Goal: Task Accomplishment & Management: Manage account settings

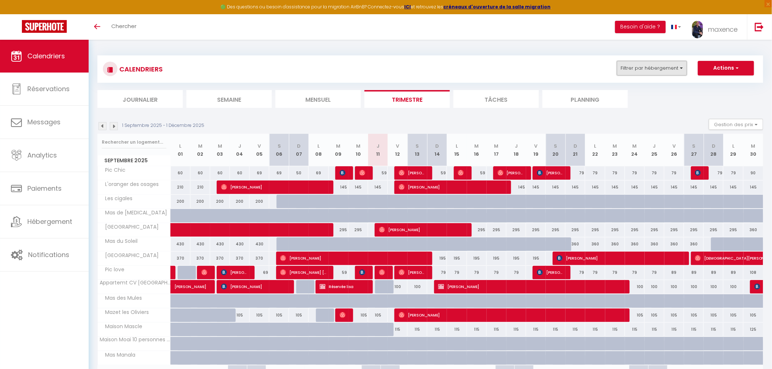
click at [644, 68] on button "Filtrer par hébergement" at bounding box center [652, 68] width 70 height 15
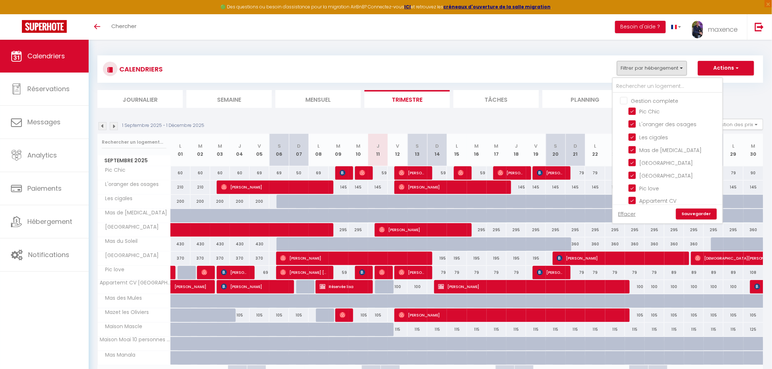
click at [625, 100] on input "Gestion complete" at bounding box center [674, 100] width 109 height 7
checkbox input "true"
checkbox input "false"
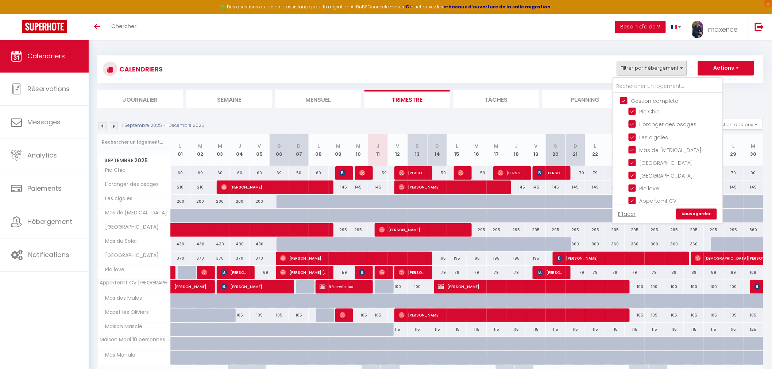
checkbox input "false"
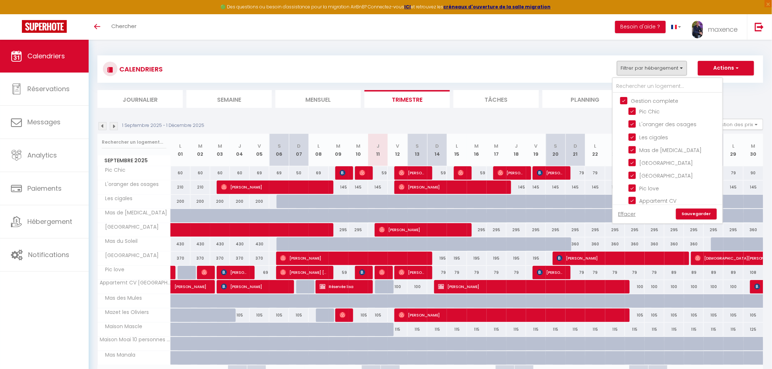
checkbox input "false"
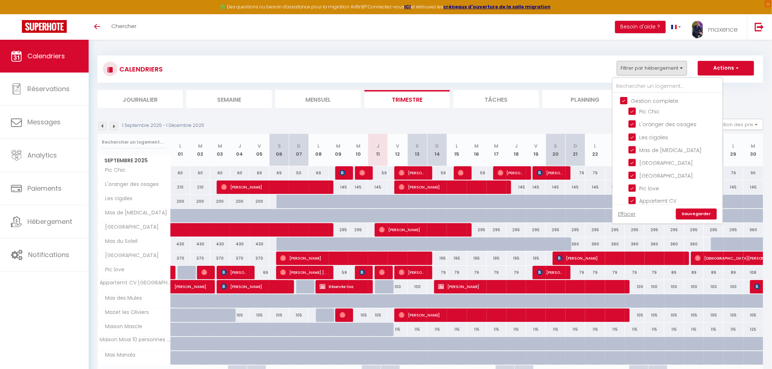
click at [625, 101] on input "Gestion complete" at bounding box center [674, 100] width 109 height 7
checkbox input "false"
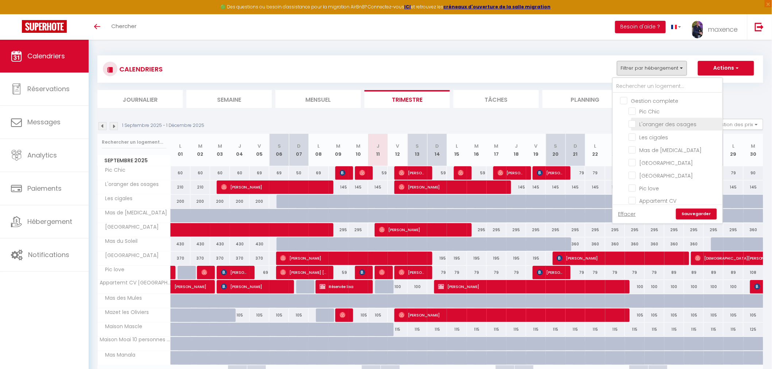
checkbox input "false"
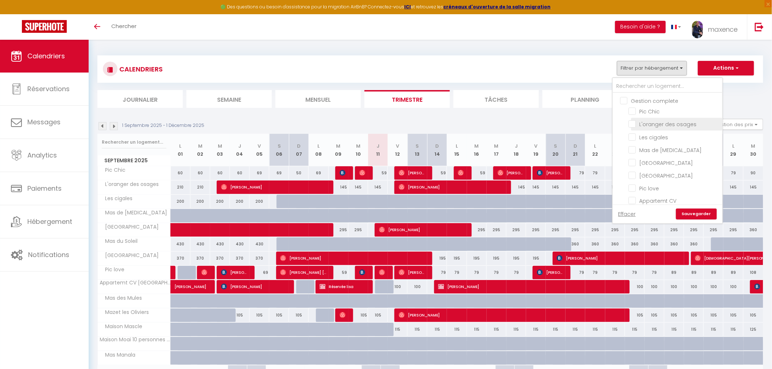
checkbox input "false"
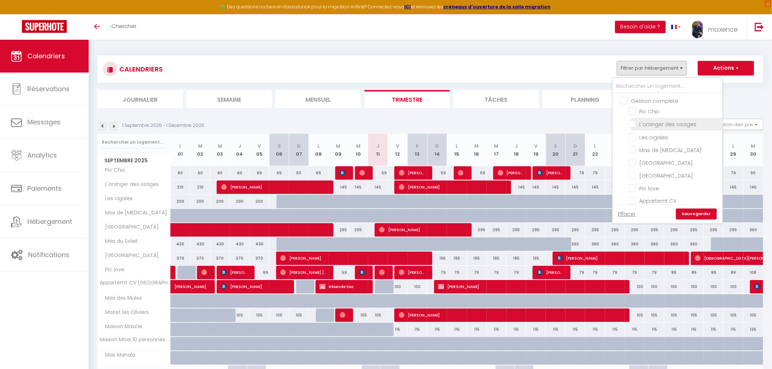
checkbox input "false"
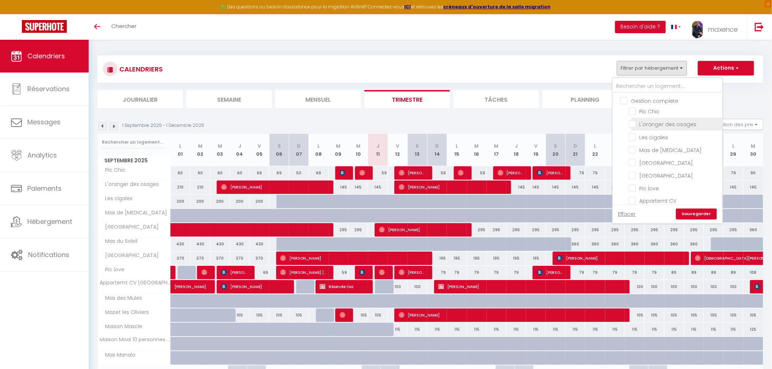
checkbox input "false"
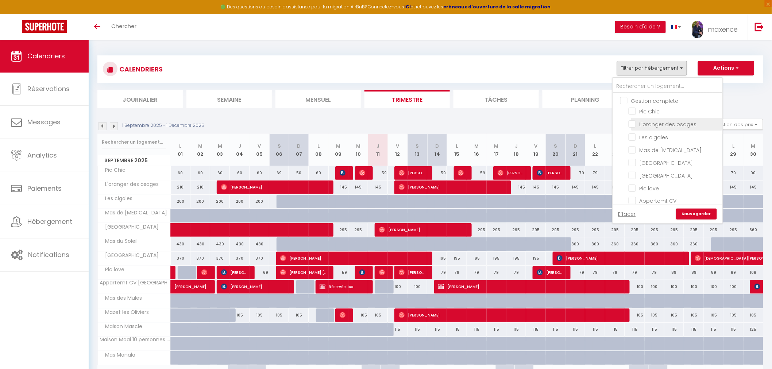
checkbox input "false"
click at [632, 161] on input "[GEOGRAPHIC_DATA]" at bounding box center [673, 162] width 91 height 7
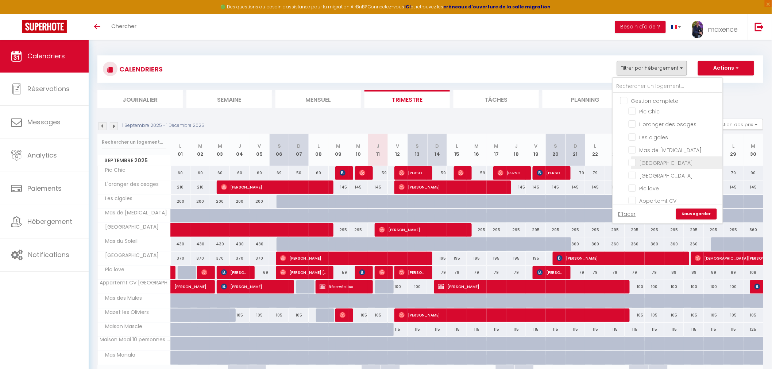
checkbox input "true"
click at [697, 214] on link "Sauvegarder" at bounding box center [696, 214] width 41 height 11
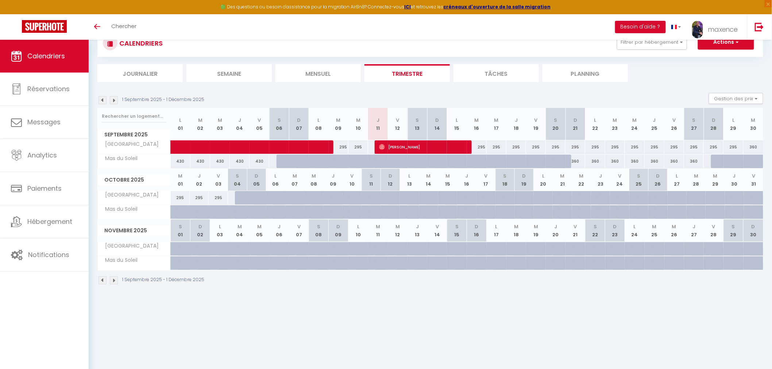
scroll to position [39, 0]
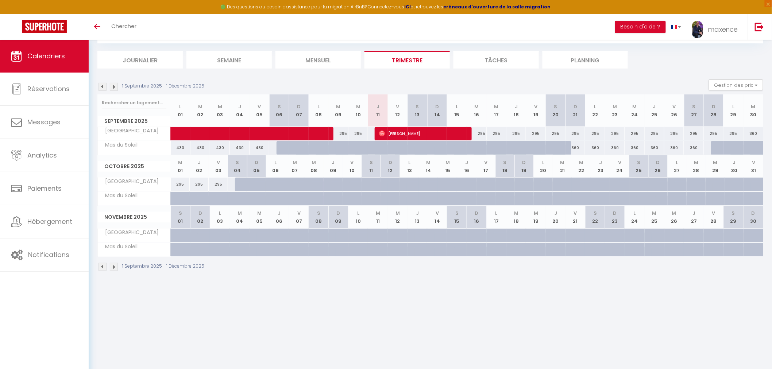
click at [114, 266] on img at bounding box center [114, 267] width 8 height 8
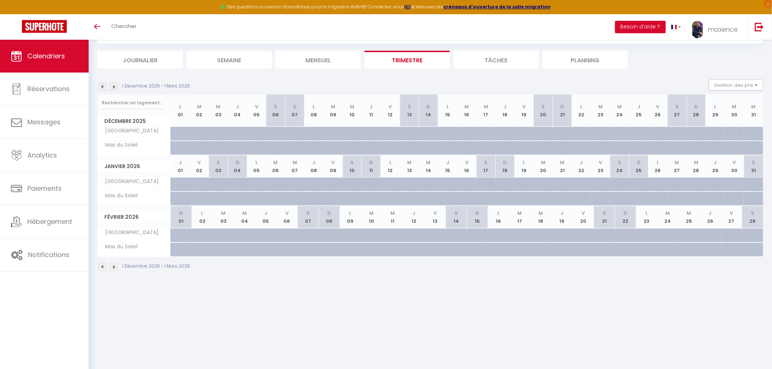
click at [113, 265] on img at bounding box center [114, 267] width 8 height 8
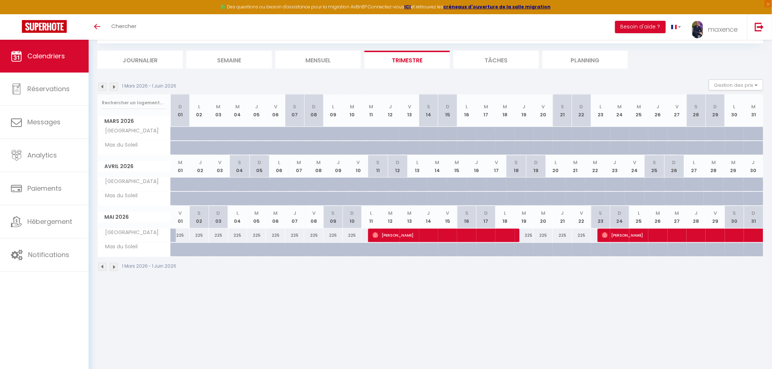
click at [104, 267] on img at bounding box center [102, 267] width 8 height 8
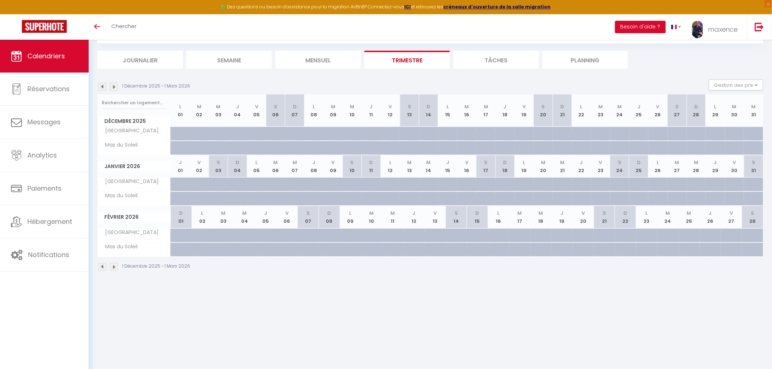
click at [100, 267] on img at bounding box center [102, 267] width 8 height 8
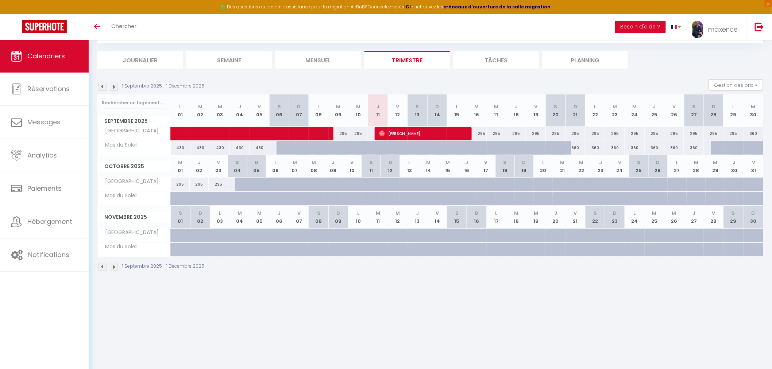
click at [117, 264] on img at bounding box center [114, 267] width 8 height 8
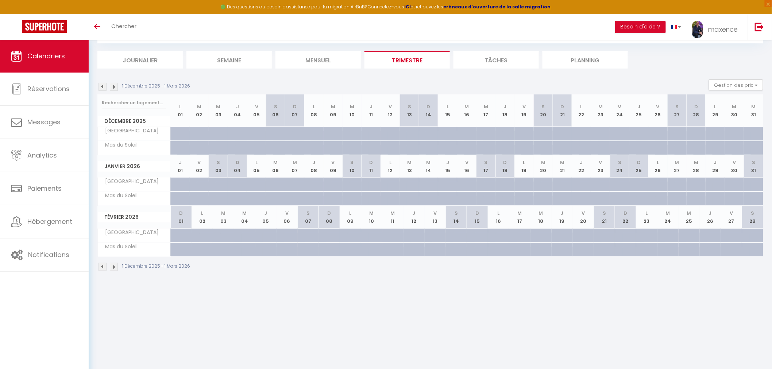
click at [112, 265] on img at bounding box center [114, 267] width 8 height 8
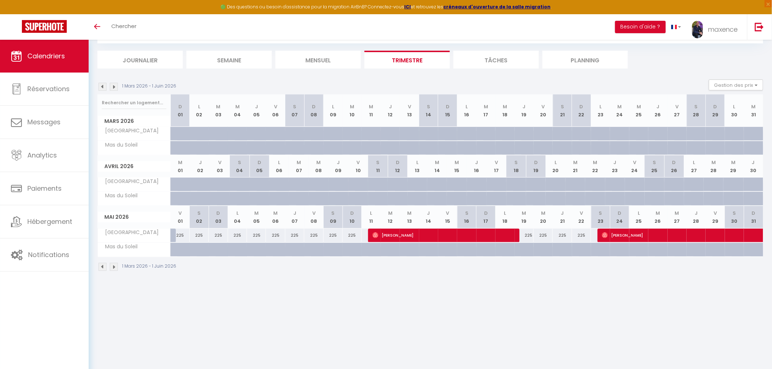
click at [114, 267] on img at bounding box center [114, 267] width 8 height 8
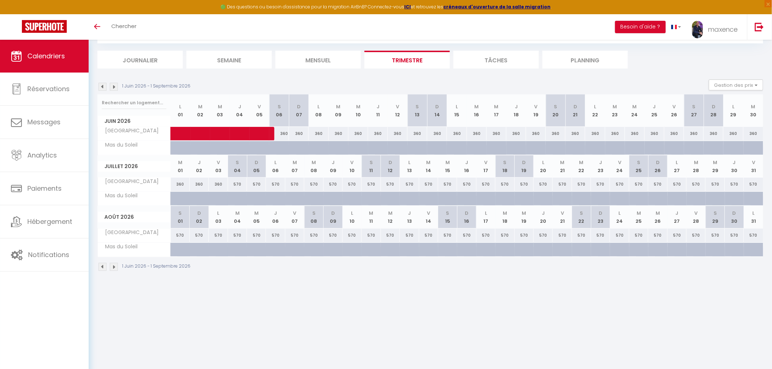
click at [115, 268] on img at bounding box center [114, 267] width 8 height 8
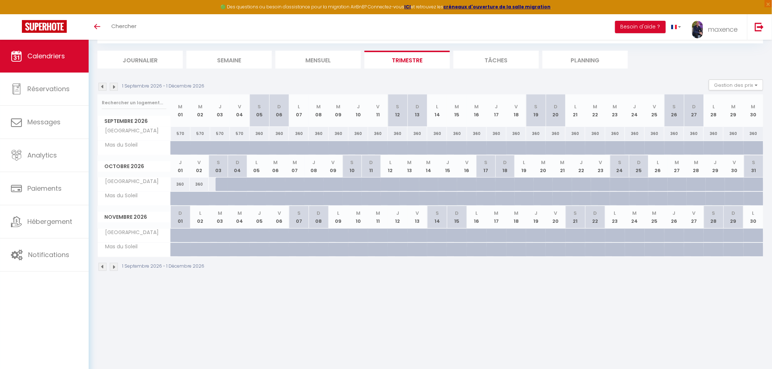
click at [102, 267] on img at bounding box center [102, 267] width 8 height 8
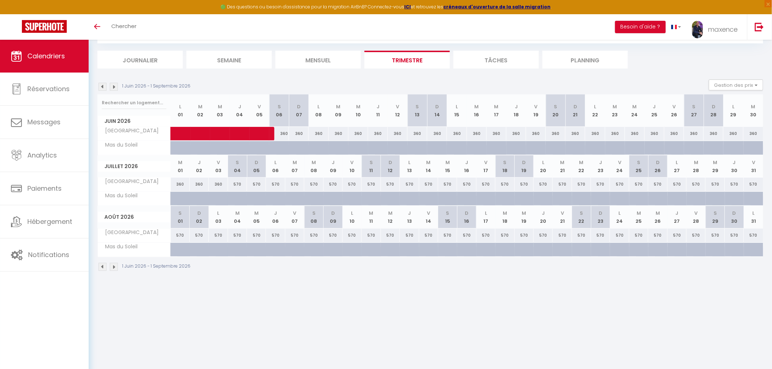
click at [114, 268] on img at bounding box center [114, 267] width 8 height 8
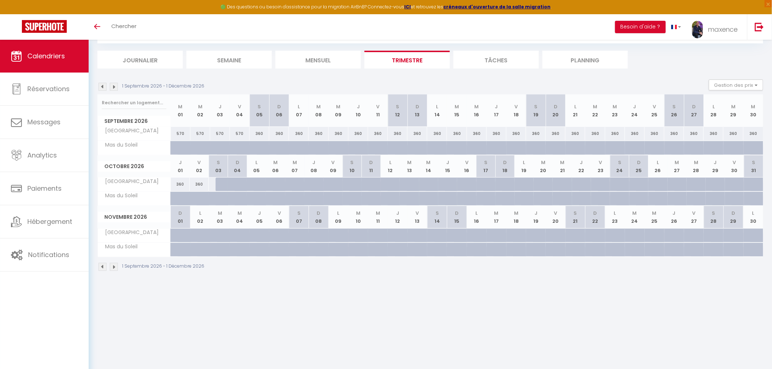
click at [114, 267] on img at bounding box center [114, 267] width 8 height 8
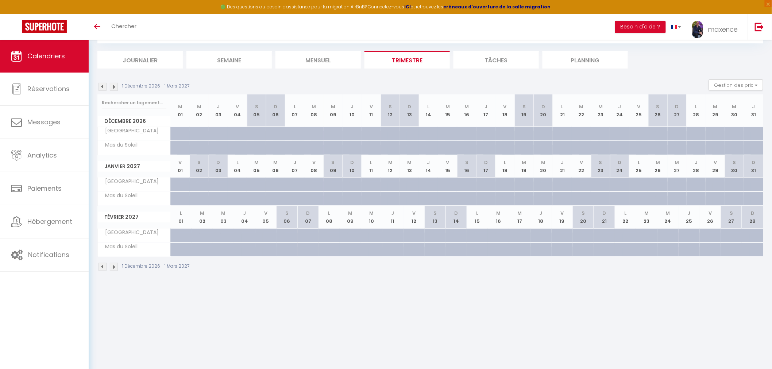
click at [114, 267] on img at bounding box center [114, 267] width 8 height 8
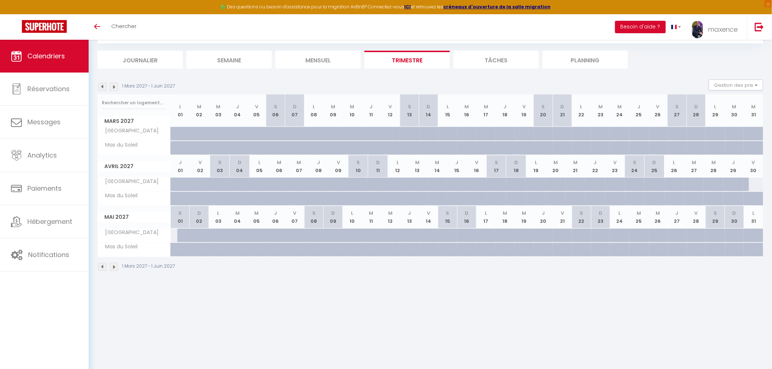
click at [102, 268] on img at bounding box center [102, 267] width 8 height 8
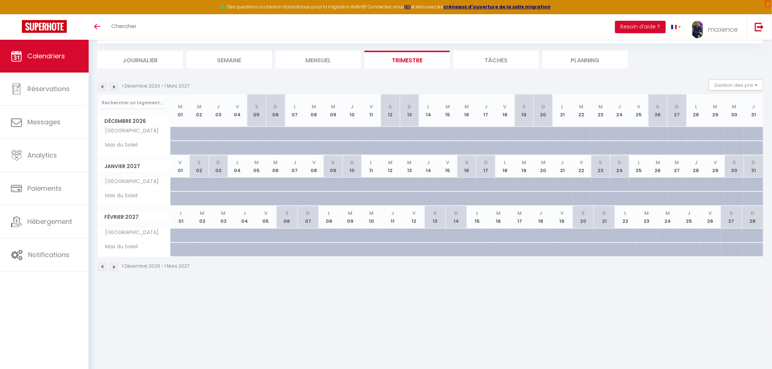
click at [102, 268] on img at bounding box center [102, 267] width 8 height 8
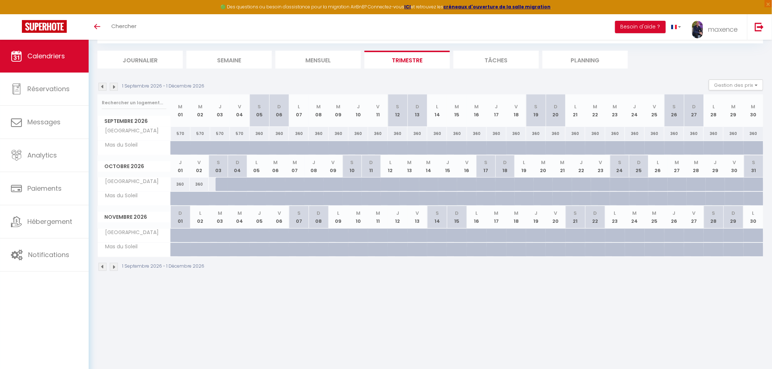
click at [102, 268] on img at bounding box center [102, 267] width 8 height 8
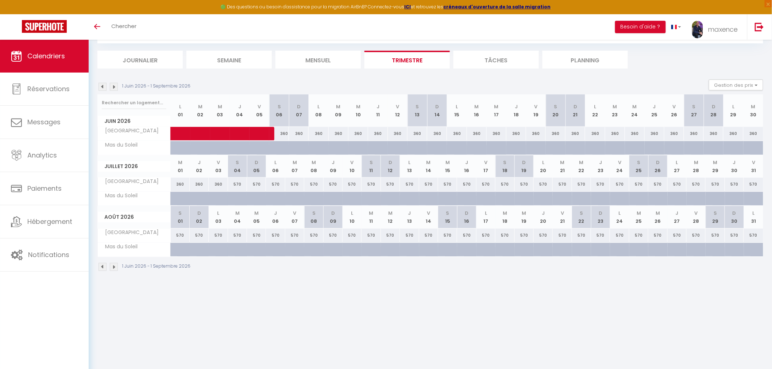
click at [101, 267] on img at bounding box center [102, 267] width 8 height 8
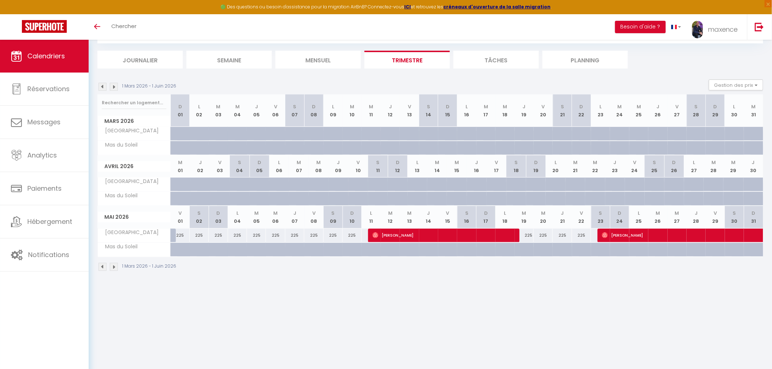
click at [103, 267] on img at bounding box center [102, 267] width 8 height 8
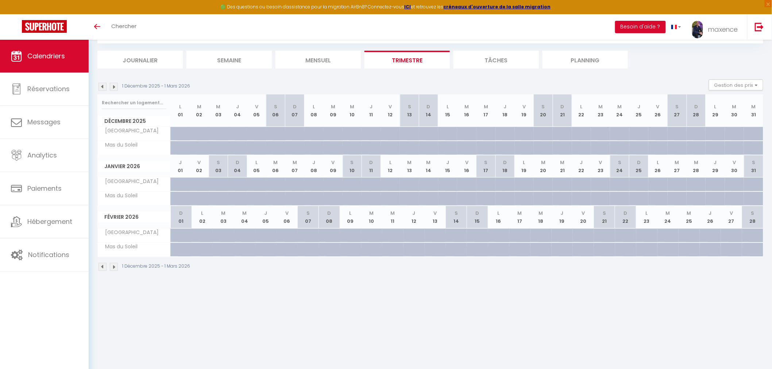
click at [103, 267] on img at bounding box center [102, 267] width 8 height 8
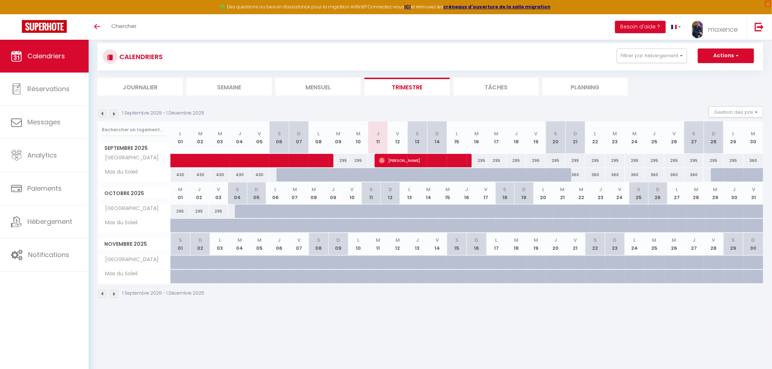
scroll to position [0, 0]
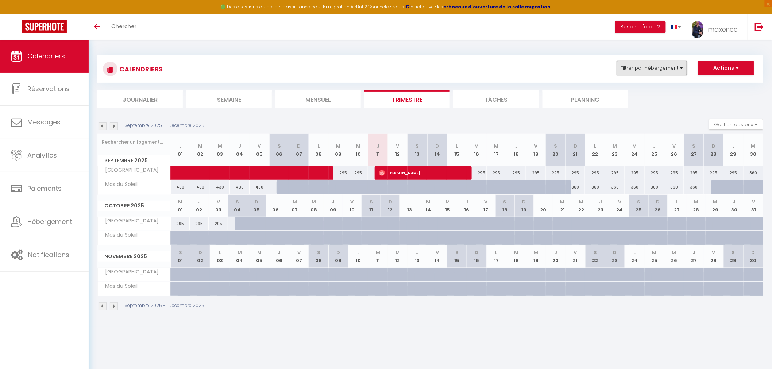
click at [661, 70] on button "Filtrer par hébergement" at bounding box center [652, 68] width 70 height 15
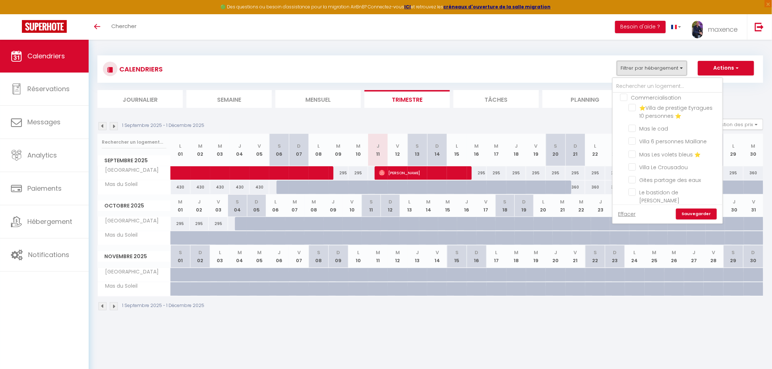
scroll to position [174, 0]
click at [665, 175] on input "Mas le cad" at bounding box center [673, 178] width 91 height 7
checkbox input "true"
checkbox input "false"
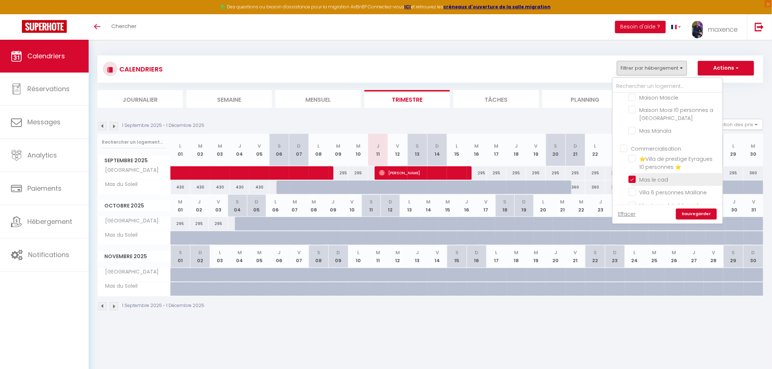
checkbox input "false"
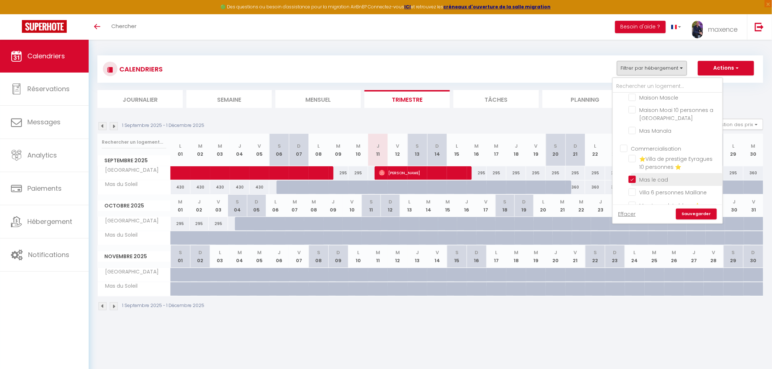
checkbox input "false"
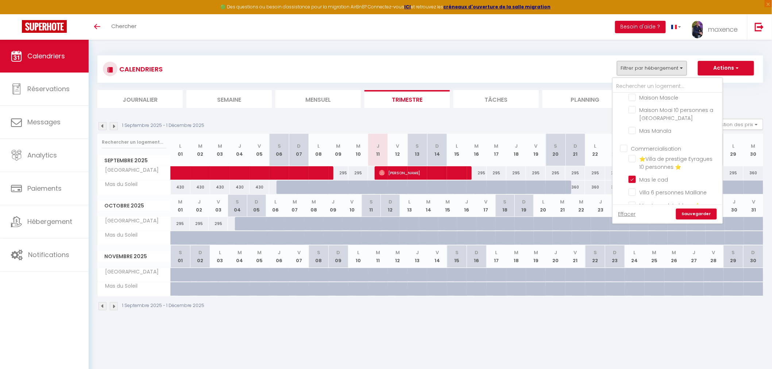
click at [697, 214] on link "Sauvegarder" at bounding box center [696, 214] width 41 height 11
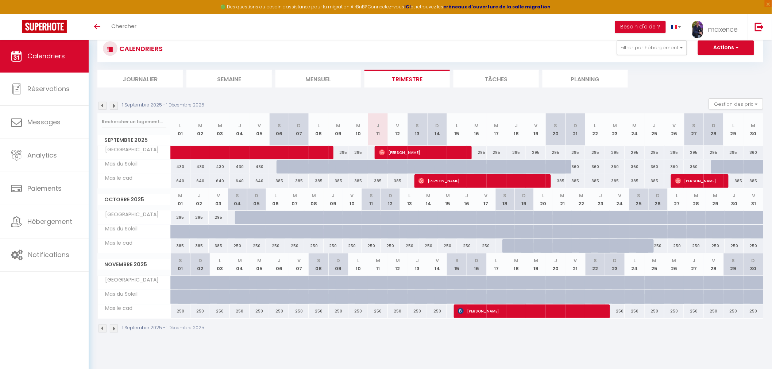
scroll to position [39, 0]
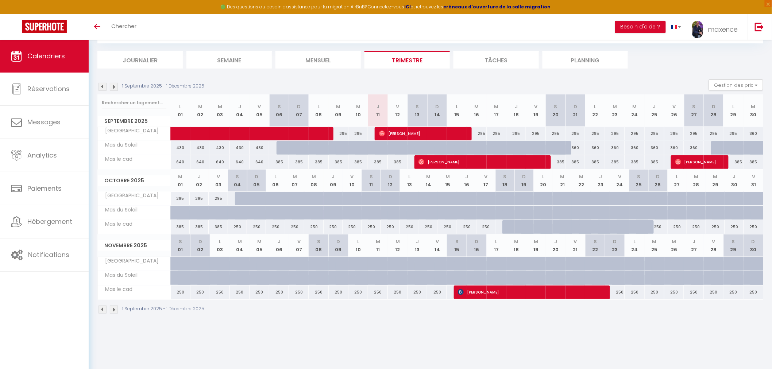
click at [110, 310] on img at bounding box center [114, 310] width 8 height 8
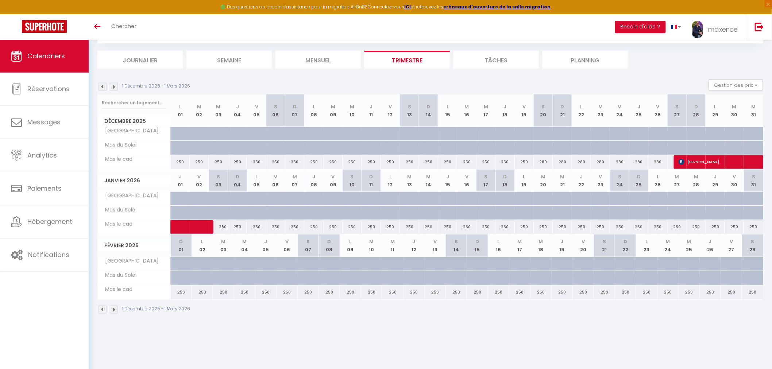
click at [101, 309] on img at bounding box center [102, 310] width 8 height 8
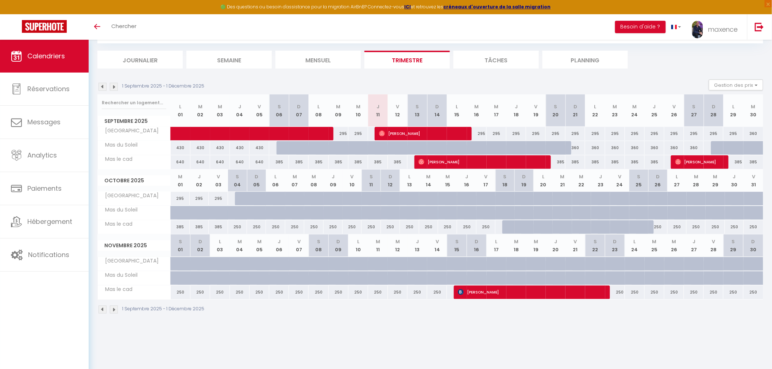
click at [114, 309] on img at bounding box center [114, 310] width 8 height 8
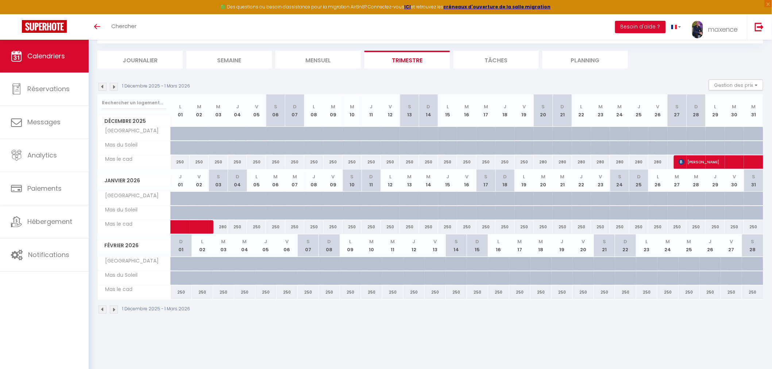
click at [111, 309] on img at bounding box center [114, 310] width 8 height 8
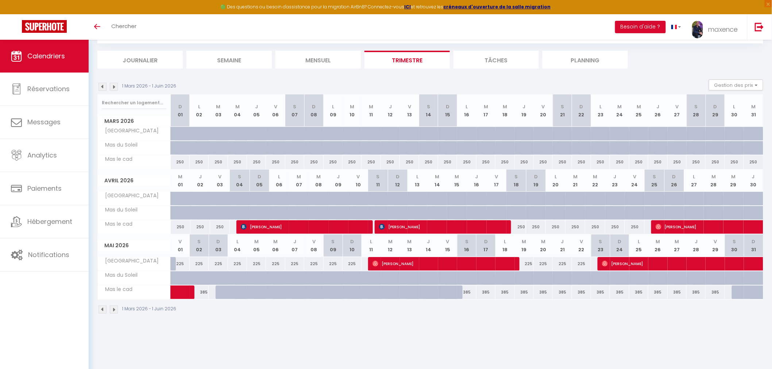
click at [100, 310] on img at bounding box center [102, 310] width 8 height 8
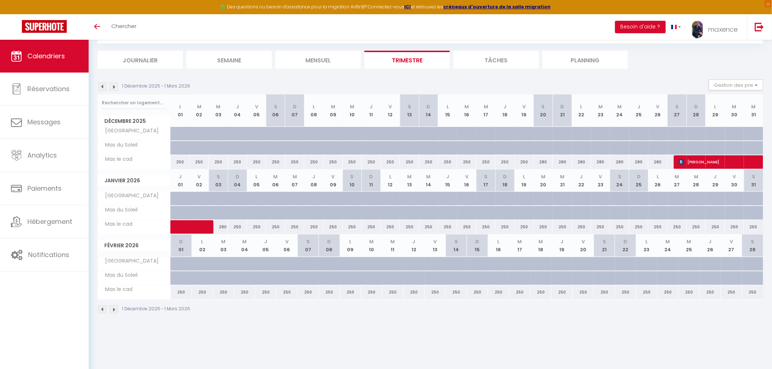
click at [100, 309] on img at bounding box center [102, 310] width 8 height 8
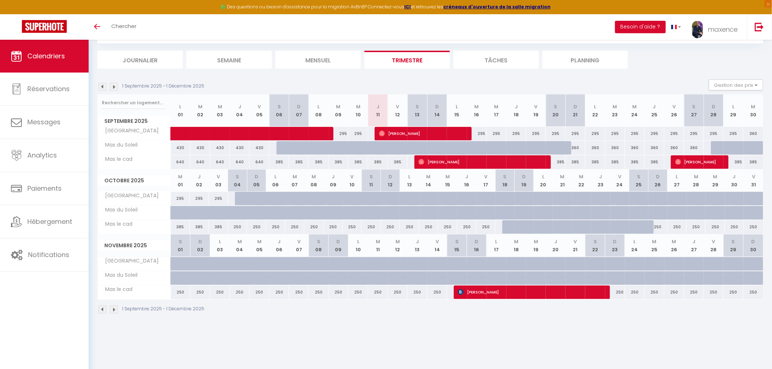
click at [104, 311] on img at bounding box center [102, 310] width 8 height 8
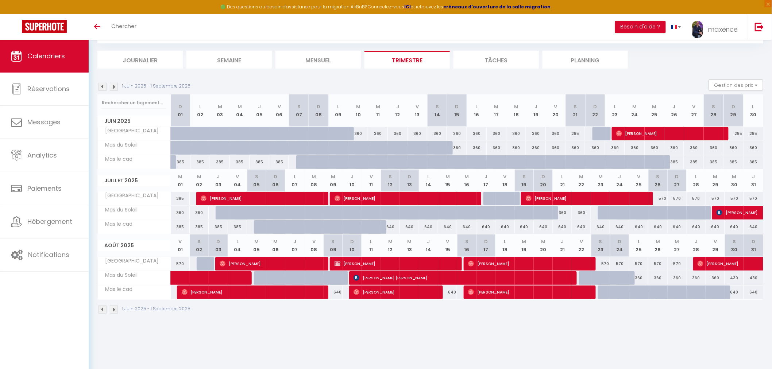
click at [113, 309] on img at bounding box center [114, 310] width 8 height 8
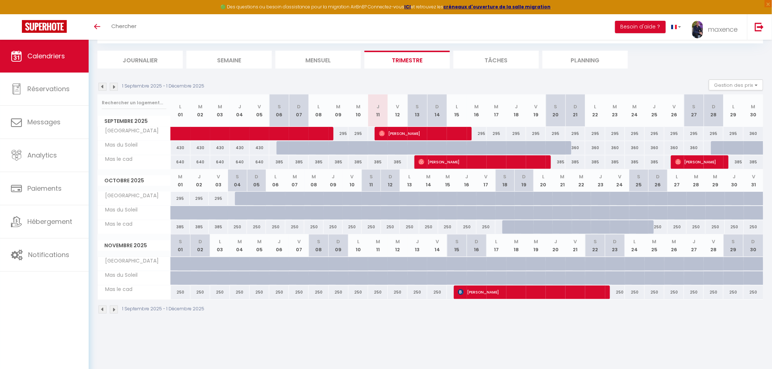
click at [239, 199] on div at bounding box center [244, 199] width 19 height 14
type input "[PERSON_NAME] 04 Octobre 2025"
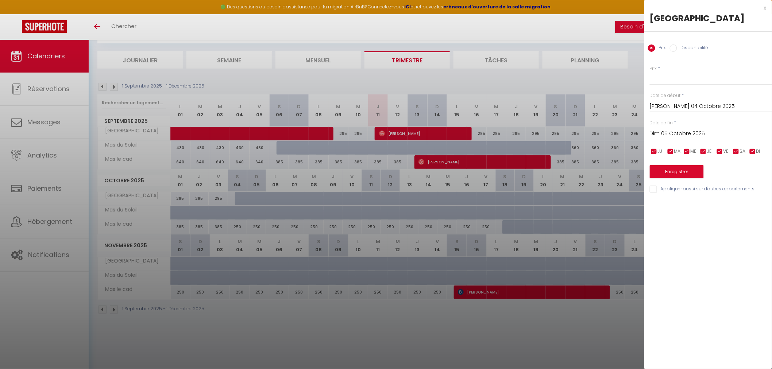
click at [692, 133] on input "Dim 05 Octobre 2025" at bounding box center [710, 133] width 122 height 9
click at [751, 144] on span ">" at bounding box center [751, 146] width 16 height 15
click at [752, 144] on span ">" at bounding box center [751, 146] width 16 height 15
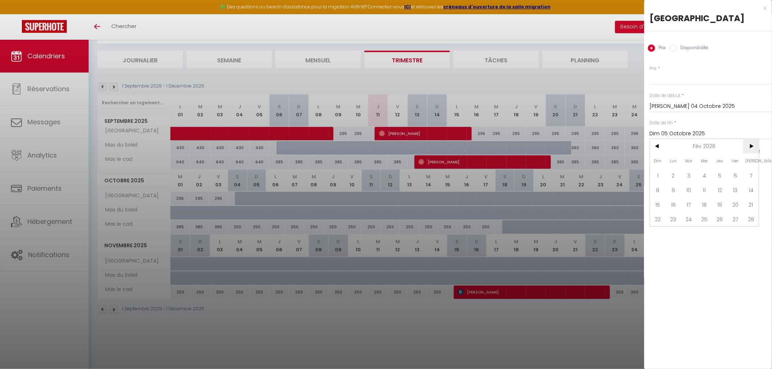
click at [752, 144] on span ">" at bounding box center [751, 146] width 16 height 15
click at [752, 236] on span "30" at bounding box center [751, 233] width 16 height 15
type input "[PERSON_NAME] 30 Mai 2026"
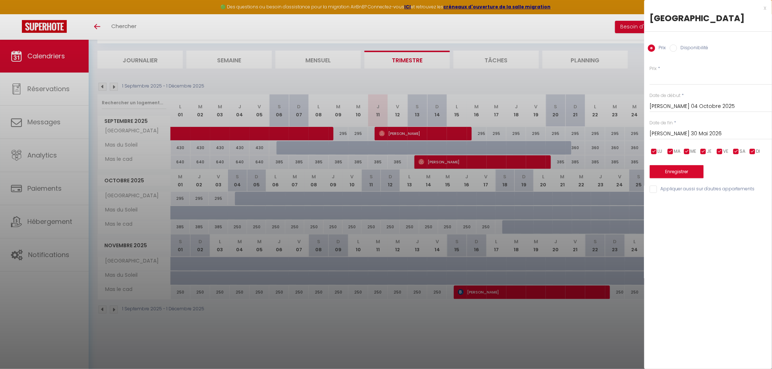
click at [691, 48] on label "Disponibilité" at bounding box center [692, 48] width 31 height 8
click at [677, 48] on input "Disponibilité" at bounding box center [673, 47] width 7 height 7
radio input "true"
radio input "false"
click at [691, 172] on button "Enregistrer" at bounding box center [676, 172] width 54 height 13
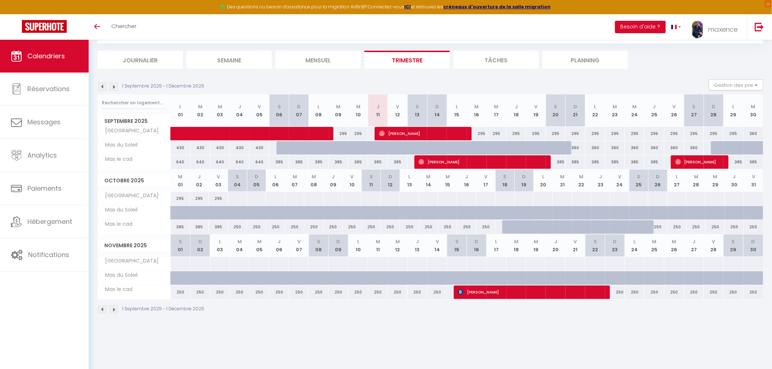
click at [236, 199] on div at bounding box center [237, 198] width 19 height 13
select select "1"
type input "[PERSON_NAME] 04 Octobre 2025"
type input "Dim 05 Octobre 2025"
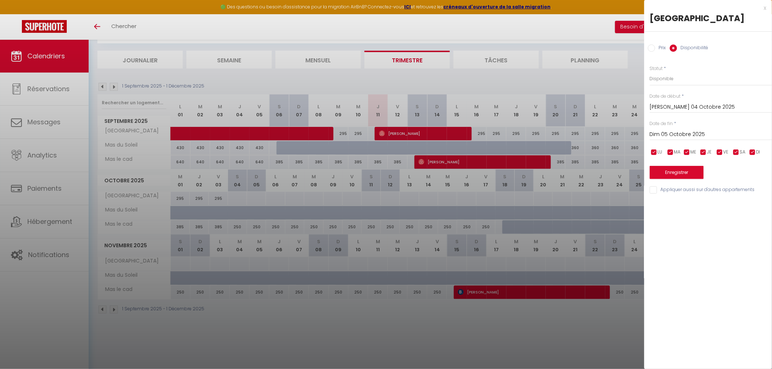
drag, startPoint x: 654, startPoint y: 48, endPoint x: 662, endPoint y: 53, distance: 9.5
click at [655, 48] on input "Prix" at bounding box center [651, 47] width 7 height 7
radio input "true"
radio input "false"
drag, startPoint x: 676, startPoint y: 77, endPoint x: 687, endPoint y: 78, distance: 11.4
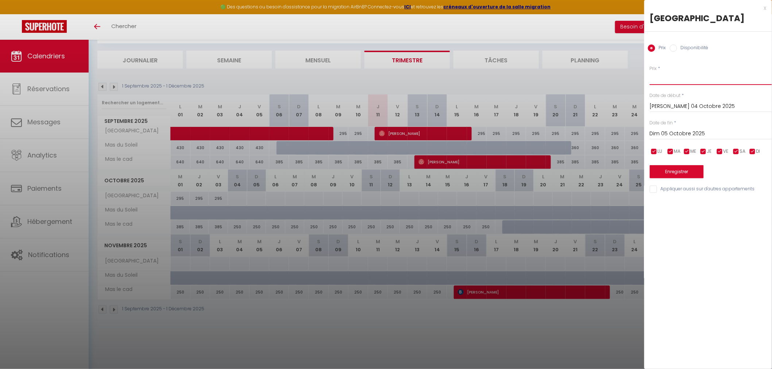
click at [677, 77] on input "Prix" at bounding box center [710, 78] width 122 height 13
type input "250"
click at [694, 139] on div "Dim 05 Octobre 2025 < [DATE] > Dim Lun Mar Mer Jeu Ven Sam 1 2 3 4 5 6 7 8 9 10…" at bounding box center [710, 133] width 122 height 13
click at [699, 134] on input "Dim 05 Octobre 2025" at bounding box center [710, 133] width 122 height 9
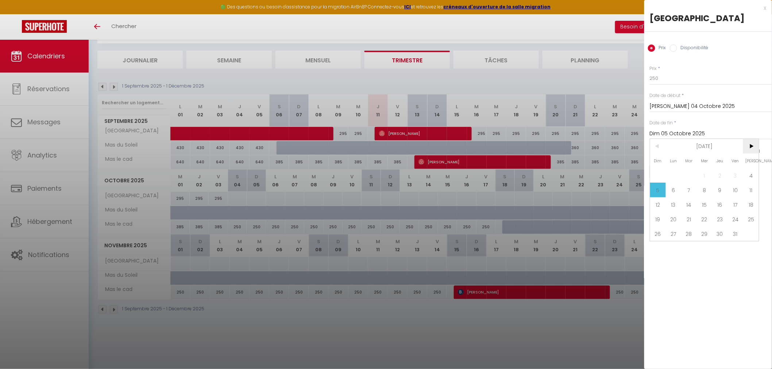
click at [751, 144] on span ">" at bounding box center [751, 146] width 16 height 15
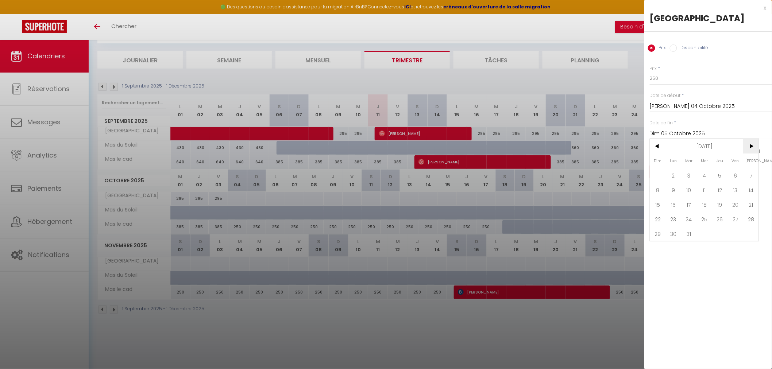
click at [751, 144] on span ">" at bounding box center [751, 146] width 16 height 15
click at [746, 233] on span "30" at bounding box center [751, 233] width 16 height 15
click at [686, 129] on input "[PERSON_NAME] 30 Mai 2026" at bounding box center [710, 133] width 122 height 9
click at [658, 143] on span "<" at bounding box center [658, 146] width 16 height 15
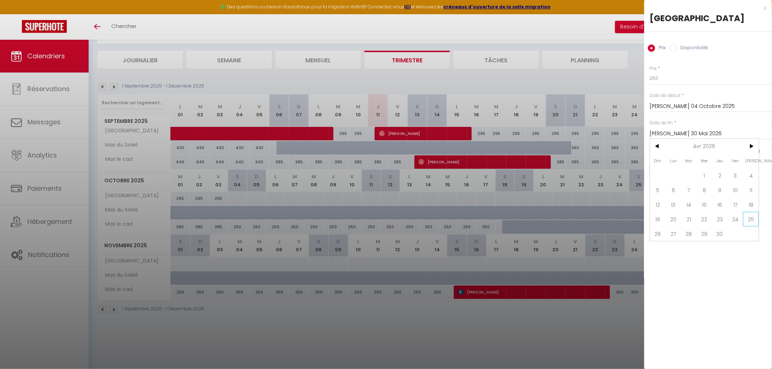
click at [749, 220] on span "25" at bounding box center [751, 219] width 16 height 15
type input "[PERSON_NAME] 25 Avril 2026"
click at [686, 171] on button "Enregistrer" at bounding box center [676, 171] width 54 height 13
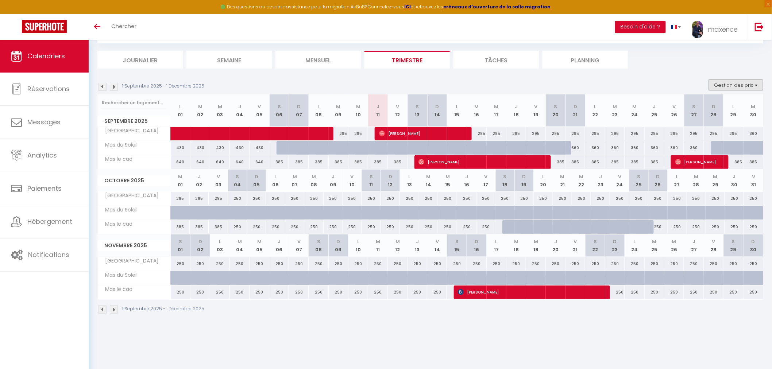
click at [728, 86] on button "Gestion des prix" at bounding box center [736, 85] width 54 height 11
click at [726, 110] on input "Nb Nuits minimum" at bounding box center [730, 107] width 66 height 7
checkbox input "true"
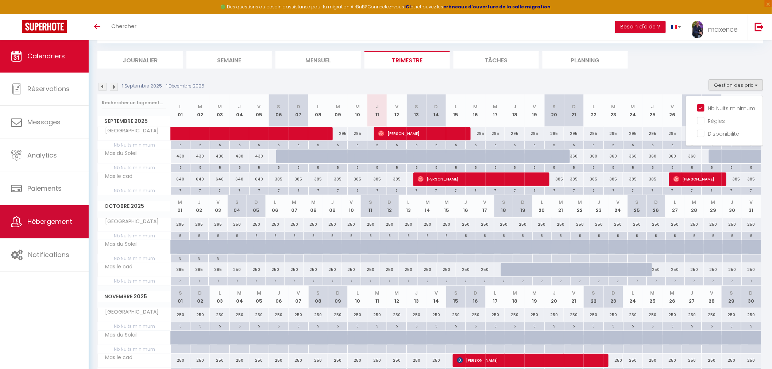
click at [40, 227] on link "Hébergement" at bounding box center [44, 221] width 89 height 33
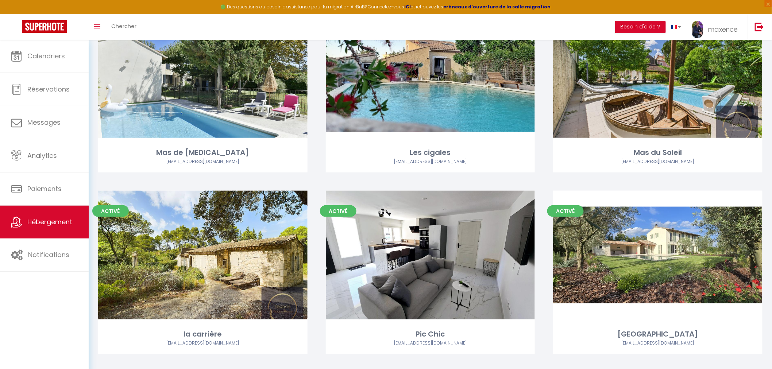
scroll to position [1380, 0]
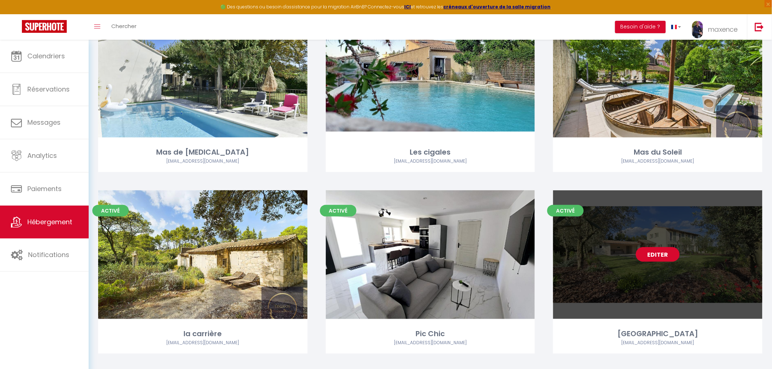
click at [661, 247] on link "Editer" at bounding box center [658, 254] width 44 height 15
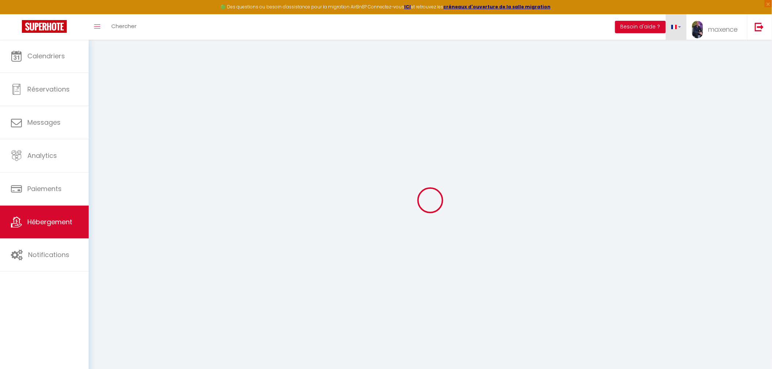
checkbox input "true"
checkbox input "false"
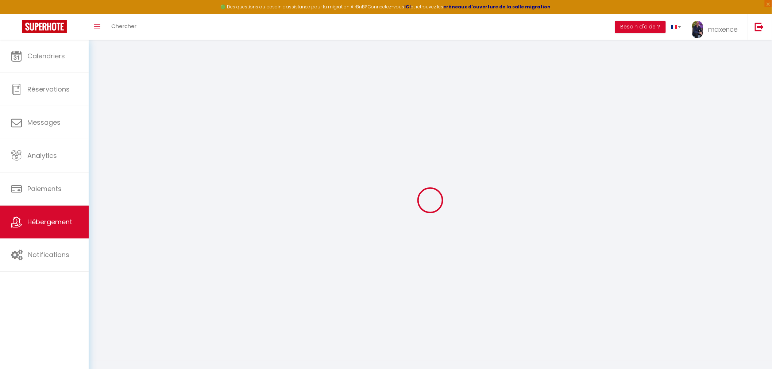
checkbox input "true"
checkbox input "false"
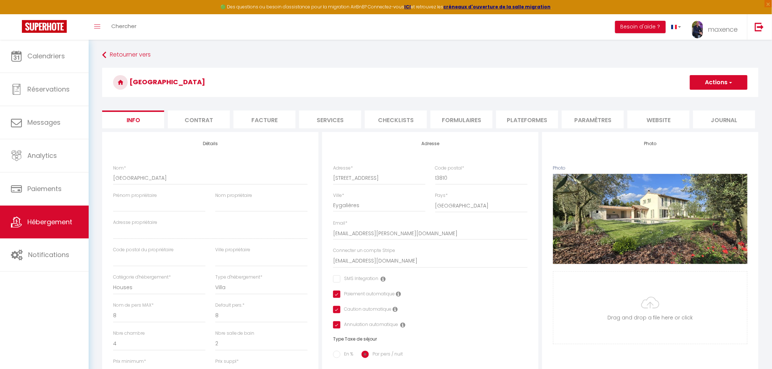
checkbox input "false"
checkbox input "true"
click at [615, 117] on li "Paramètres" at bounding box center [593, 119] width 62 height 18
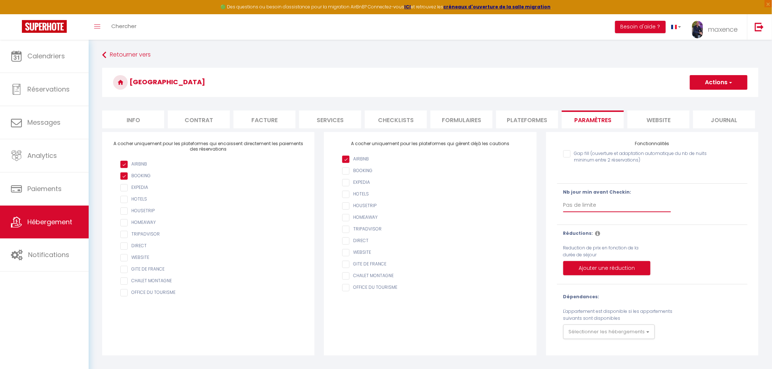
click at [602, 207] on select "Pas de limite 1 2 3 4 5 6 7" at bounding box center [617, 205] width 108 height 14
select select "1"
click at [563, 198] on select "Pas de limite 1 2 3 4 5 6 7" at bounding box center [617, 205] width 108 height 14
checkbox input "false"
click at [729, 81] on span "button" at bounding box center [730, 82] width 5 height 7
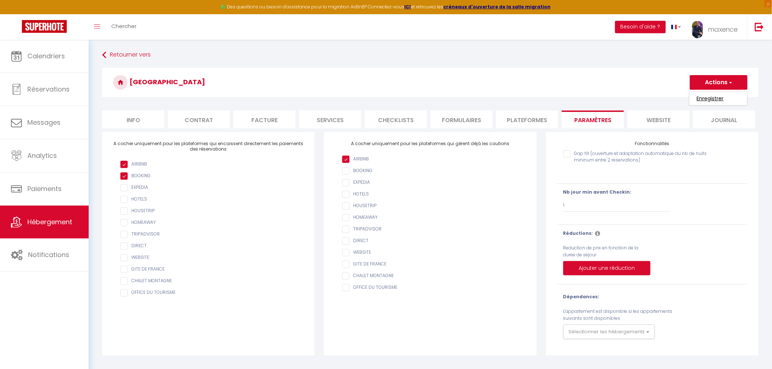
click at [709, 99] on input "Enregistrer" at bounding box center [710, 98] width 27 height 7
